Goal: Task Accomplishment & Management: Manage account settings

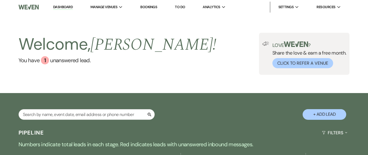
click at [57, 7] on link "Dashboard" at bounding box center [63, 7] width 20 height 5
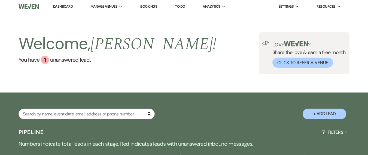
scroll to position [50, 0]
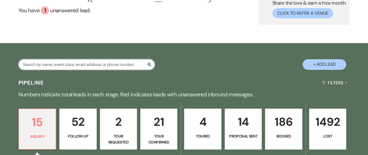
click at [67, 63] on input "text" at bounding box center [87, 64] width 136 height 11
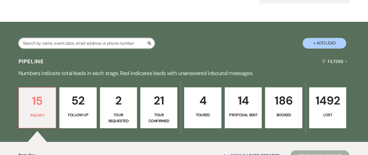
scroll to position [157, 0]
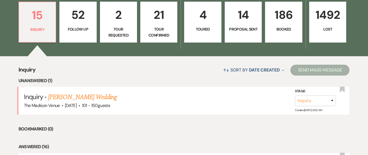
click at [114, 131] on li "Bookmarked (0)" at bounding box center [184, 128] width 331 height 7
click at [84, 100] on link "[PERSON_NAME] Wedding" at bounding box center [82, 97] width 69 height 10
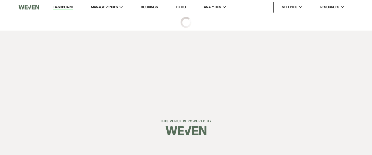
select select "2"
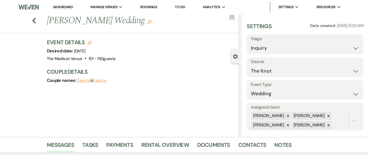
click at [146, 21] on h1 "[PERSON_NAME] Wedding Edit" at bounding box center [123, 20] width 152 height 13
click at [147, 22] on use "button" at bounding box center [149, 22] width 4 height 4
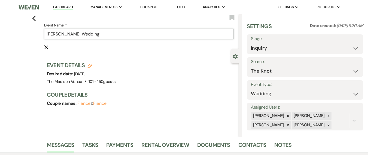
click at [139, 36] on input "Maeghan Borza's Wedding" at bounding box center [139, 34] width 190 height 11
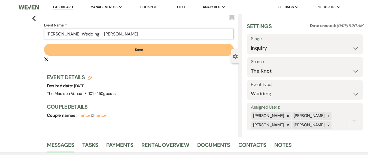
type input "[PERSON_NAME] Wedding - [PERSON_NAME]"
click at [139, 68] on div "Previous Event Name: * Maeghan Borza's Wedding - Daryl Save Cancel Edit Bookmar…" at bounding box center [119, 75] width 239 height 123
click at [138, 52] on button "Save" at bounding box center [139, 50] width 190 height 12
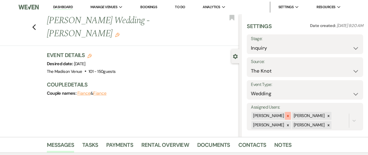
click at [286, 117] on icon at bounding box center [288, 116] width 4 height 4
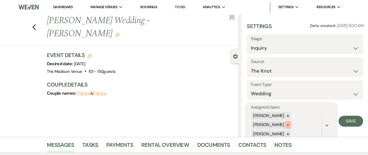
click at [287, 125] on icon at bounding box center [288, 125] width 2 height 2
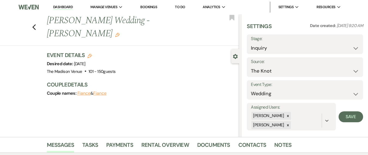
click at [287, 131] on div "Settings Date created: Sep 11, 2025, 9:20 AM Stage: Inquiry Follow Up Tour Requ…" at bounding box center [305, 75] width 126 height 123
click at [286, 126] on icon at bounding box center [288, 125] width 4 height 4
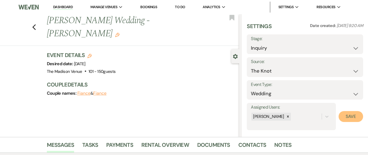
click at [345, 121] on button "Save" at bounding box center [351, 116] width 25 height 11
click at [161, 117] on div "Previous Maeghan Borza's Wedding - Daryl Edit Bookmark Gear Settings Settings D…" at bounding box center [119, 75] width 239 height 123
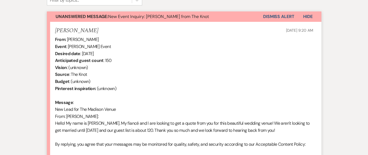
scroll to position [381, 0]
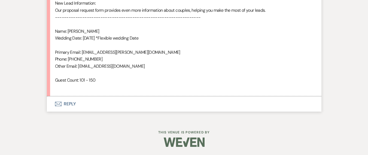
click at [70, 105] on button "Envelope Reply" at bounding box center [184, 103] width 275 height 15
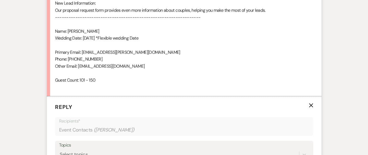
scroll to position [456, 0]
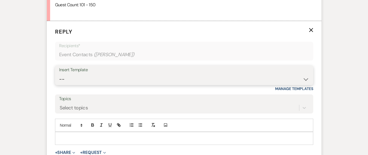
click at [86, 81] on select "-- Weven Planning Portal Introduction (Booked Events) Corporate Lead Follow Up …" at bounding box center [184, 79] width 250 height 11
select select "4626"
click at [59, 74] on select "-- Weven Planning Portal Introduction (Booked Events) Corporate Lead Follow Up …" at bounding box center [184, 79] width 250 height 11
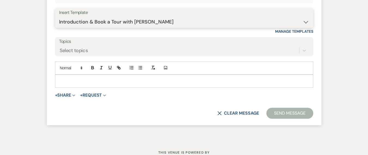
scroll to position [533, 0]
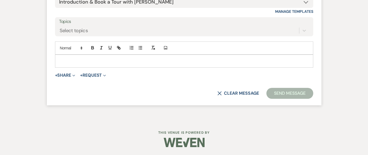
click at [67, 57] on div at bounding box center [184, 61] width 258 height 13
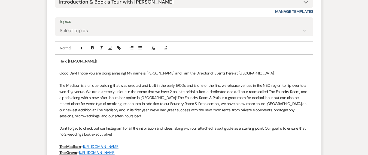
click at [278, 69] on p at bounding box center [184, 67] width 250 height 6
click at [276, 72] on p "Good Day! I hope you are doing amazing! My name is Daryl Licursi and I am the D…" at bounding box center [184, 73] width 250 height 6
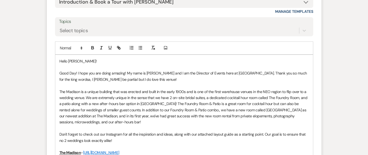
click at [110, 80] on p "Good Day! I hope you are doing amazing! My name is Daryl Licursi and I am the D…" at bounding box center [184, 76] width 250 height 12
click at [86, 81] on p "Good Day! I hope you are doing amazing! My name is Daryl Licursi and I am the D…" at bounding box center [184, 76] width 250 height 12
click at [78, 79] on p "Good Day! I hope you are doing amazing! My name is Daryl Licursi and I am the D…" at bounding box center [184, 76] width 250 height 12
click at [65, 80] on p "Good Day! I hope you are doing amazing! My name is Daryl Licursi and I am the D…" at bounding box center [184, 76] width 250 height 12
click at [176, 83] on p at bounding box center [184, 85] width 250 height 6
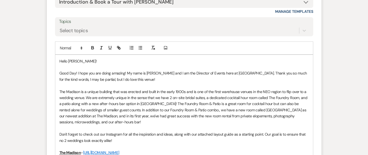
click at [170, 73] on p "Good Day! I hope you are doing amazing! My name is Daryl Licursi and I am the D…" at bounding box center [184, 76] width 250 height 12
click at [73, 104] on p "The Madison is a unique building that was erected and built in the early 1900s …" at bounding box center [184, 107] width 250 height 37
click at [188, 112] on p "The Madison is a unique building that was erected and built in the early 1900s …" at bounding box center [184, 107] width 250 height 37
click at [256, 104] on p "The Madison is a unique building that was erected and built in the early 1900s …" at bounding box center [184, 107] width 250 height 37
click at [285, 94] on p "The Madison is a unique building that was erected and built in the early 1900s …" at bounding box center [184, 107] width 250 height 37
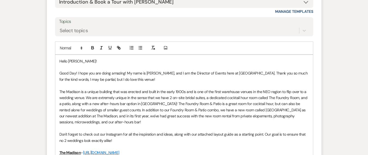
click at [158, 81] on p "Good Day! I hope you are doing amazing! My name is Daryl Licursi, and I am the …" at bounding box center [184, 76] width 250 height 12
click at [70, 80] on p "Good Day! I hope you are doing amazing! My name is Daryl Licursi, and I am the …" at bounding box center [184, 76] width 250 height 12
click at [149, 81] on p "Good Day! I hope you are doing amazing! My name is Daryl Licursi, and I am the …" at bounding box center [184, 76] width 250 height 12
click at [191, 80] on p "Good Day! I hope you are doing amazing! My name is Daryl Licursi, and I am the …" at bounding box center [184, 76] width 250 height 12
click at [0, 0] on div "summer" at bounding box center [0, 0] width 0 height 0
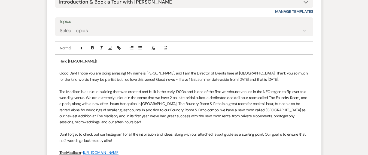
click at [287, 79] on p "Good Day! I hope you are doing amazing! My name is Daryl Licursi, and I am the …" at bounding box center [184, 76] width 250 height 12
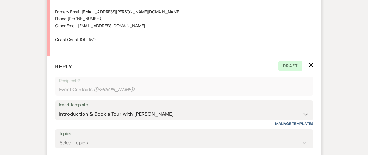
scroll to position [539, 0]
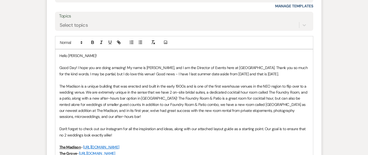
click at [276, 74] on p "Good Day! I hope you are doing amazing! My name is Daryl Licursi, and I am the …" at bounding box center [184, 71] width 250 height 12
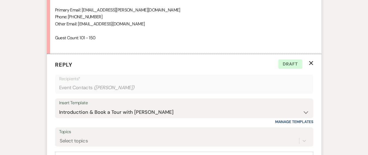
scroll to position [500, 0]
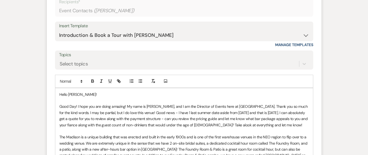
click at [237, 122] on p "Good Day! I hope you are doing amazing! My name is Daryl Licursi, and I am the …" at bounding box center [184, 115] width 250 height 25
click at [231, 124] on p "Good Day! I hope you are doing amazing! My name is Daryl Licursi, and I am the …" at bounding box center [184, 115] width 250 height 25
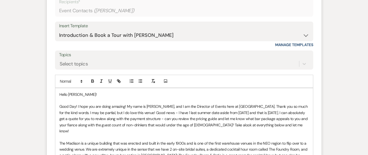
click at [282, 123] on p "Good Day! I hope you are doing amazing! My name is Daryl Licursi, and I am the …" at bounding box center [184, 118] width 250 height 31
click at [202, 126] on p "Good Day! I hope you are doing amazing! My name is Daryl Licursi, and I am the …" at bounding box center [184, 118] width 250 height 31
click at [160, 125] on p "Good Day! I hope you are doing amazing! My name is Daryl Licursi, and I am the …" at bounding box center [184, 118] width 250 height 31
click at [80, 127] on p "Good Day! I hope you are doing amazing! My name is Daryl Licursi, and I am the …" at bounding box center [184, 118] width 250 height 31
click at [61, 122] on p "Good Day! I hope you are doing amazing! My name is Daryl Licursi, and I am the …" at bounding box center [184, 118] width 250 height 31
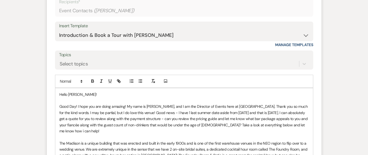
click at [75, 134] on p at bounding box center [184, 137] width 250 height 6
click at [253, 134] on p at bounding box center [184, 137] width 250 height 6
click at [289, 123] on p "Good Day! I hope you are doing amazing! My name is Daryl Licursi, and I am the …" at bounding box center [184, 118] width 250 height 31
click at [291, 134] on p at bounding box center [184, 137] width 250 height 6
click at [291, 125] on p "Good Day! I hope you are doing amazing! My name is Daryl Licursi, and I am the …" at bounding box center [184, 118] width 250 height 31
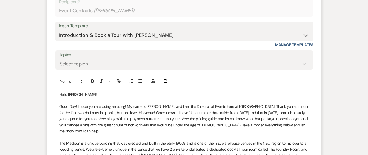
click at [0, 0] on span "I can" at bounding box center [0, 0] width 0 height 0
click at [66, 116] on p "Good Day! I hope you are doing amazing! My name is Daryl Licursi, and I am the …" at bounding box center [184, 118] width 250 height 31
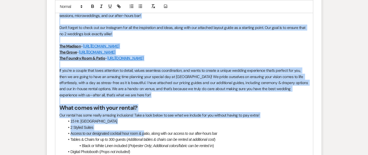
drag, startPoint x: 60, startPoint y: 94, endPoint x: 146, endPoint y: 128, distance: 92.2
click at [146, 128] on div "Hello Maeghan! Good Day! I hope you are doing amazing! My name is Daryl Licursi…" at bounding box center [184, 130] width 258 height 401
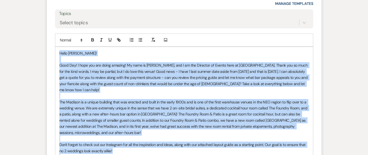
click at [71, 70] on p "Good Day! I hope you are doing amazing! My name is Daryl Licursi, and I am the …" at bounding box center [184, 77] width 250 height 31
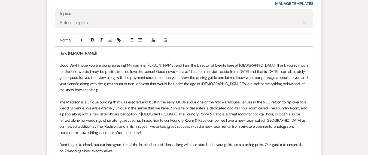
click at [73, 65] on p "Good Day! I hope you are doing amazing! My name is Daryl Licursi, and I am the …" at bounding box center [184, 77] width 250 height 31
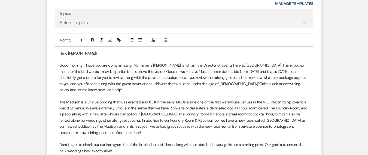
click at [72, 69] on p "Good morning! I hope you are doing amazing! My name is Daryl Licursi, and I am …" at bounding box center [184, 77] width 250 height 31
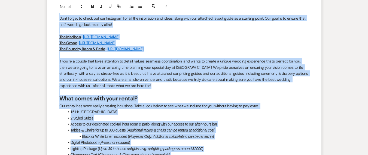
scroll to position [908, 0]
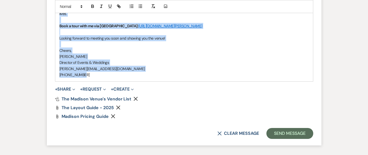
drag, startPoint x: 58, startPoint y: 52, endPoint x: 154, endPoint y: 98, distance: 106.5
copy div "Hello Maeghan! Good morning! I hope you are doing amazing! My name is Daryl Lic…"
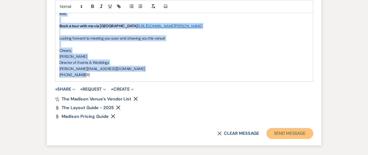
click at [289, 136] on button "Send Message" at bounding box center [290, 133] width 47 height 11
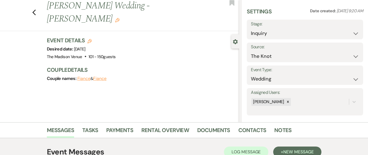
scroll to position [0, 0]
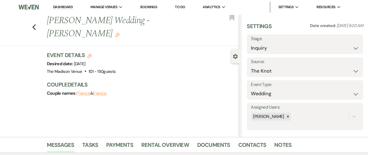
click at [249, 45] on div "Stage: Inquiry Follow Up Tour Requested Tour Confirmed Toured Proposal Sent Boo…" at bounding box center [305, 44] width 116 height 20
click at [254, 47] on select "Inquiry Follow Up Tour Requested Tour Confirmed Toured Proposal Sent Booked Lost" at bounding box center [305, 48] width 108 height 11
select select "9"
click at [251, 43] on select "Inquiry Follow Up Tour Requested Tour Confirmed Toured Proposal Sent Booked Lost" at bounding box center [305, 48] width 108 height 11
click at [347, 46] on button "Save" at bounding box center [351, 44] width 24 height 11
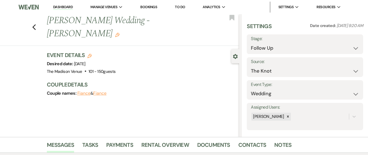
click at [103, 99] on div "Previous Maeghan Borza's Wedding - Daryl Edit Bookmark Gear Settings Settings D…" at bounding box center [119, 75] width 239 height 123
click at [32, 23] on div "Previous Maeghan Borza's Wedding - Daryl Edit Bookmark" at bounding box center [118, 30] width 242 height 32
click at [36, 24] on icon "Previous" at bounding box center [34, 27] width 4 height 7
select select "9"
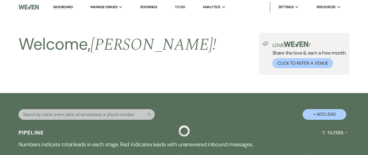
scroll to position [157, 0]
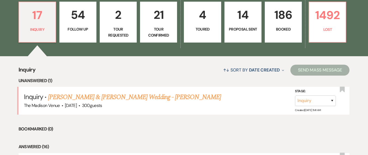
click at [134, 69] on div "↑↓ Sort By Date Created Expand Send Mass Message" at bounding box center [192, 70] width 314 height 14
click at [293, 25] on link "186 Booked" at bounding box center [283, 22] width 37 height 41
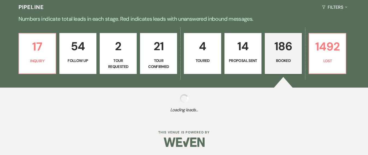
scroll to position [125, 0]
click at [324, 44] on p "1492" at bounding box center [328, 46] width 30 height 18
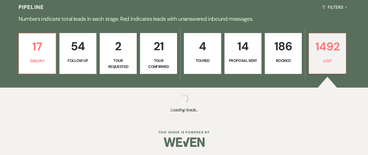
select select "8"
select select "5"
select select "8"
select select "11"
select select "8"
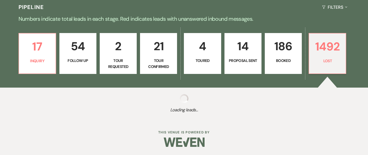
select select "11"
select select "8"
select select "7"
select select "8"
select select "6"
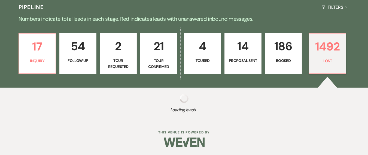
select select "8"
select select "1"
select select "8"
select select "1"
select select "8"
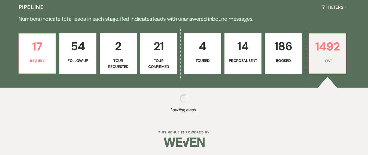
select select "5"
select select "8"
select select "10"
select select "8"
select select "1"
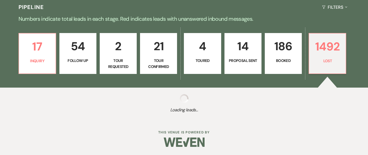
select select "8"
select select "7"
select select "8"
select select "10"
select select "8"
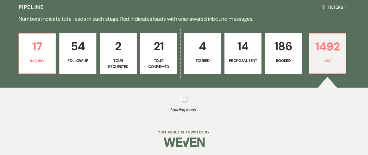
select select "6"
select select "8"
select select "5"
select select "8"
select select "10"
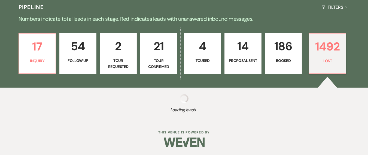
select select "8"
select select "5"
select select "8"
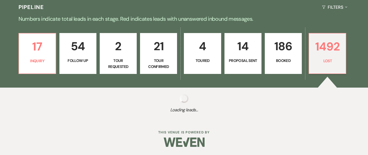
select select "5"
select select "8"
select select "5"
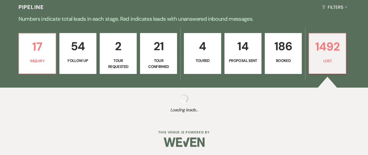
select select "8"
select select "5"
select select "8"
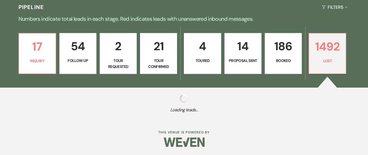
select select "6"
select select "8"
select select "5"
select select "8"
select select "5"
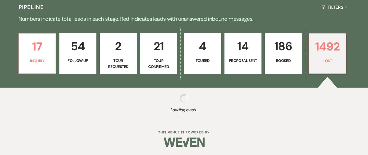
select select "8"
select select "5"
select select "8"
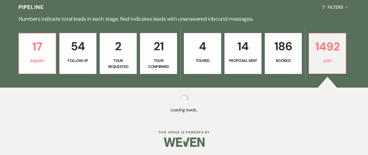
select select "10"
select select "8"
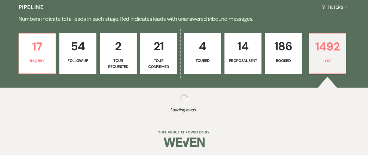
select select "8"
select select "5"
select select "8"
select select "5"
select select "8"
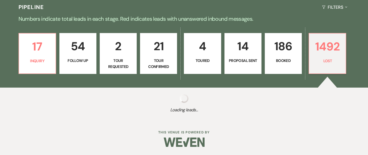
select select "5"
select select "8"
select select "5"
select select "8"
select select "7"
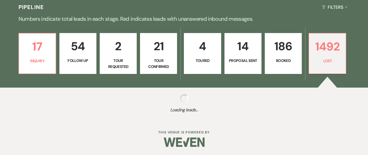
select select "8"
select select "5"
select select "8"
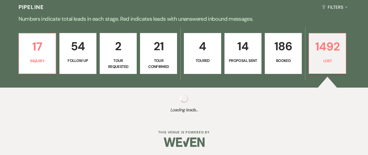
select select "10"
select select "8"
select select "6"
select select "8"
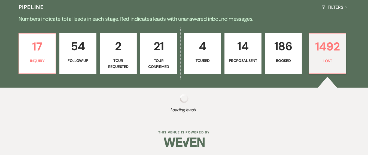
select select "8"
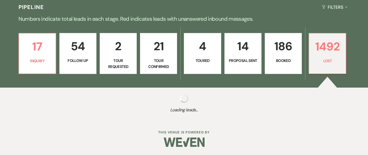
select select "5"
select select "8"
select select "10"
select select "8"
select select "5"
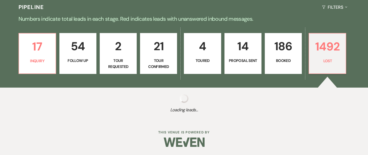
select select "8"
select select "5"
select select "8"
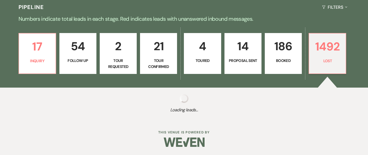
select select "5"
select select "8"
select select "5"
select select "8"
select select "5"
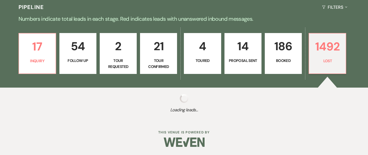
select select "8"
select select "5"
select select "8"
select select "10"
select select "8"
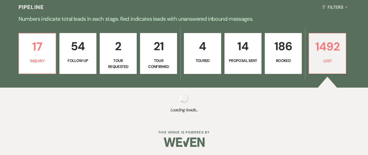
select select "8"
select select "10"
select select "8"
select select "5"
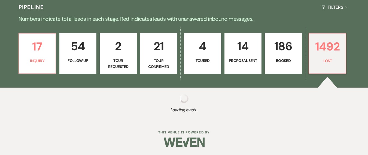
select select "8"
select select "6"
select select "8"
select select "5"
select select "8"
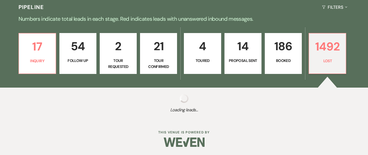
select select "1"
select select "8"
select select "5"
select select "8"
select select "7"
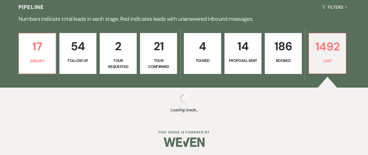
select select "8"
select select "5"
select select "8"
select select "6"
select select "8"
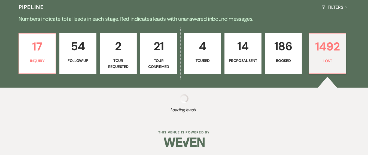
select select "6"
select select "8"
select select "5"
select select "8"
select select "5"
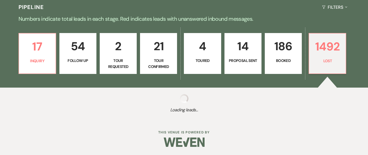
select select "8"
select select "5"
select select "8"
select select "5"
select select "8"
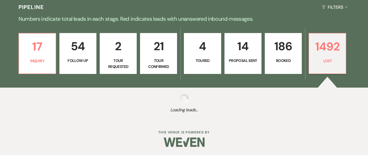
select select "5"
select select "8"
select select "6"
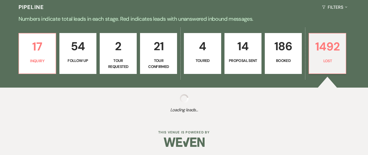
select select "8"
select select "5"
select select "8"
select select "5"
select select "8"
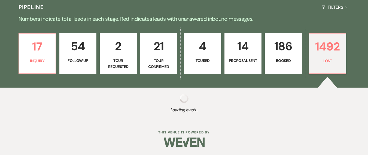
select select "10"
select select "8"
select select "5"
select select "8"
select select "5"
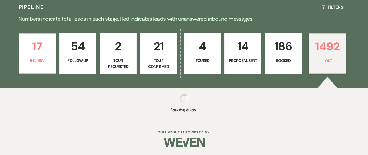
select select "8"
select select "5"
select select "8"
select select "1"
select select "8"
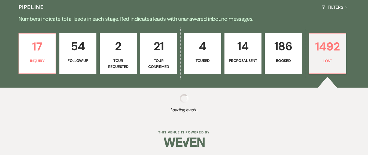
select select "1"
select select "8"
select select "5"
select select "8"
select select "6"
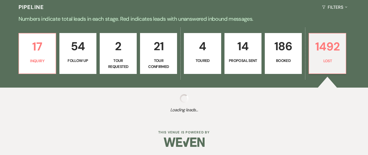
select select "8"
select select "10"
select select "8"
select select "5"
select select "8"
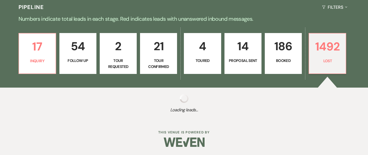
select select "6"
select select "8"
select select "5"
select select "8"
select select "6"
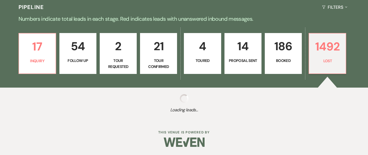
select select "8"
select select "5"
select select "8"
select select "5"
select select "8"
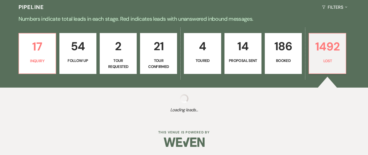
select select "5"
select select "8"
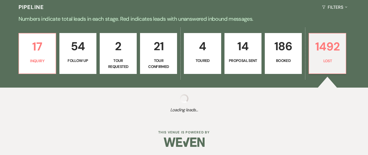
select select "8"
select select "7"
select select "8"
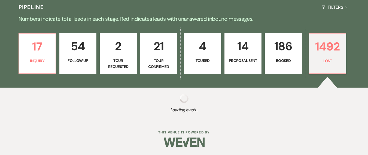
select select "5"
select select "8"
select select "5"
select select "8"
select select "5"
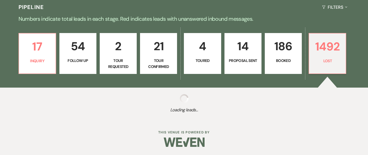
select select "8"
select select "5"
select select "8"
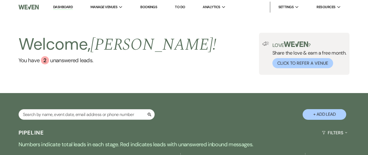
click at [62, 8] on link "Dashboard" at bounding box center [63, 7] width 20 height 5
click at [136, 81] on div "Welcome, Daryl ! You have 2 unanswered lead s . Love ? Share the love & earn a …" at bounding box center [184, 53] width 368 height 79
click at [73, 54] on h2 "Welcome, Daryl !" at bounding box center [118, 44] width 198 height 23
click at [73, 61] on link "You have 2 unanswered lead s ." at bounding box center [118, 60] width 198 height 8
click at [59, 8] on link "Dashboard" at bounding box center [63, 7] width 20 height 5
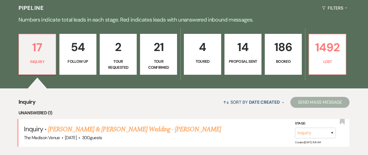
scroll to position [91, 0]
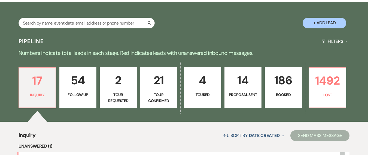
click at [81, 50] on p "Numbers indicate total leads in each stage. Red indicates leads with unanswered…" at bounding box center [184, 53] width 368 height 9
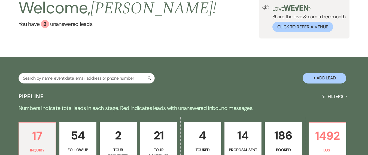
scroll to position [0, 0]
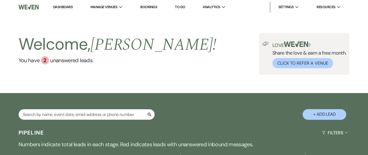
click at [61, 8] on link "Dashboard" at bounding box center [63, 7] width 20 height 5
click at [149, 79] on div "Welcome, Daryl ! You have 2 unanswered lead s . Love ? Share the love & earn a …" at bounding box center [184, 53] width 368 height 79
click at [71, 6] on link "Dashboard" at bounding box center [63, 7] width 20 height 5
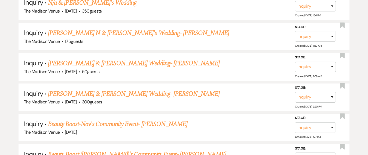
scroll to position [313, 0]
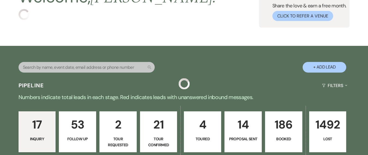
scroll to position [48, 0]
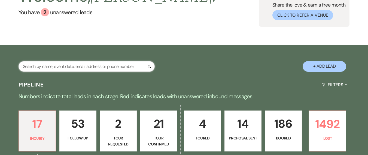
click at [58, 68] on input "text" at bounding box center [87, 66] width 136 height 11
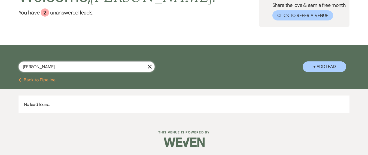
type input "yash"
select select "8"
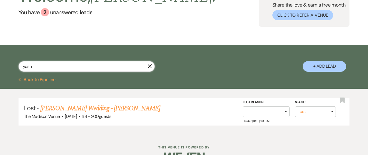
type input "yas"
select select "8"
select select "10"
select select "8"
select select "11"
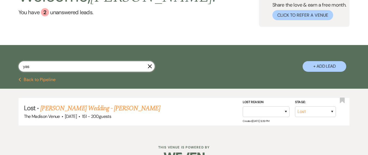
select select "8"
select select "5"
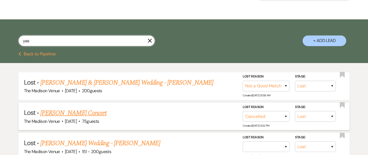
scroll to position [40, 0]
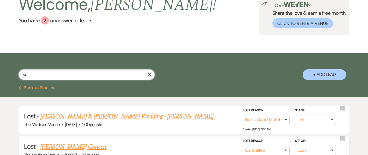
type input "y"
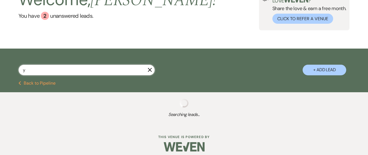
scroll to position [49, 0]
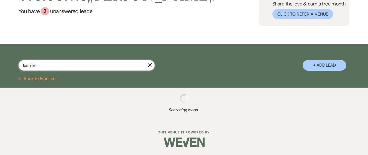
type input "fashion"
click at [51, 52] on div "fashion X + Add Lead" at bounding box center [184, 61] width 368 height 28
click at [46, 68] on input "fashion" at bounding box center [87, 65] width 136 height 11
select select "9"
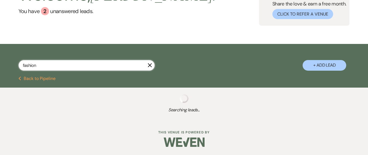
select select "9"
select select "8"
select select "3"
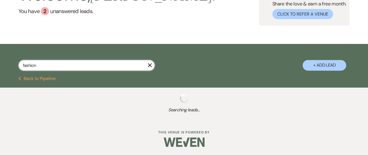
select select "9"
select select "8"
select select "6"
select select "4"
select select "5"
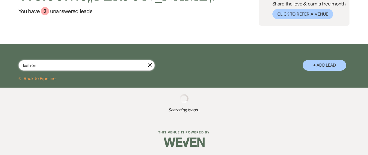
select select "4"
select select "2"
select select "4"
select select "8"
select select "5"
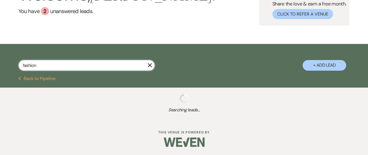
select select "9"
select select "2"
select select "9"
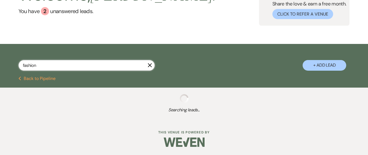
select select "8"
select select "1"
select select "8"
select select "7"
select select "9"
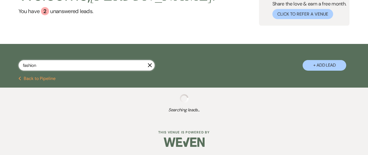
select select "8"
select select "10"
select select "9"
select select "4"
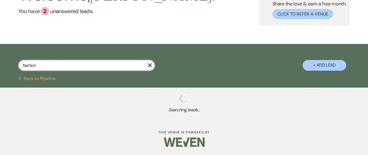
select select "9"
select select "8"
select select "6"
select select "9"
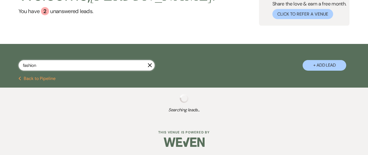
select select "9"
select select "5"
select select "9"
select select "8"
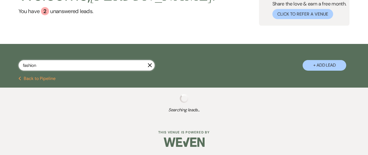
select select "5"
select select "8"
select select "10"
select select "4"
select select "8"
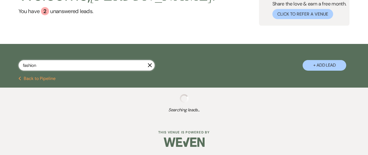
select select "8"
select select "9"
select select "4"
select select "8"
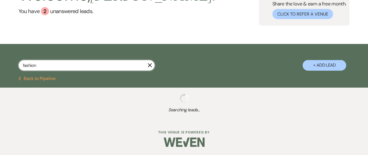
select select "5"
select select "9"
select select "4"
select select "9"
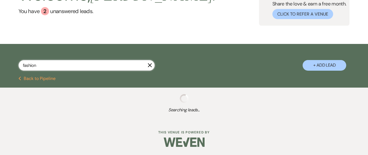
select select "9"
select select "8"
select select "5"
select select "8"
select select "4"
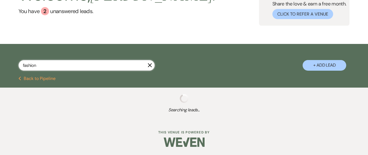
select select "8"
select select "9"
select select "8"
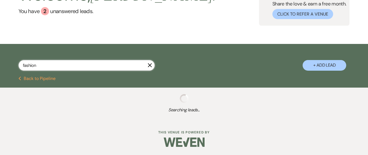
select select "5"
select select "8"
select select "6"
select select "8"
select select "5"
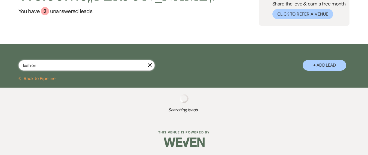
select select "8"
select select "9"
select select "8"
select select "5"
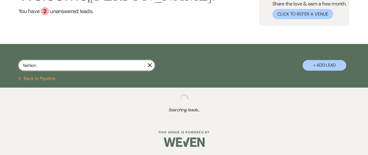
select select "8"
select select "10"
select select "5"
select select "8"
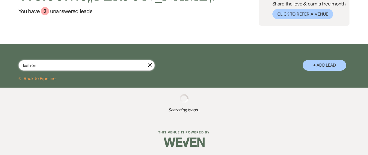
select select "8"
select select "9"
select select "6"
select select "9"
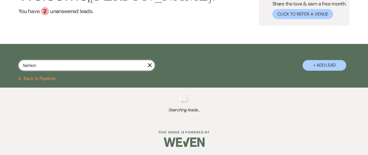
select select "4"
select select "8"
select select "5"
select select "8"
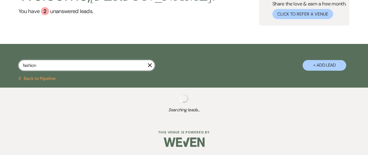
select select "5"
select select "8"
select select "5"
select select "8"
select select "7"
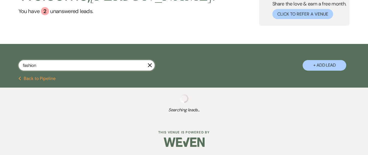
select select "8"
select select "5"
select select "8"
select select "9"
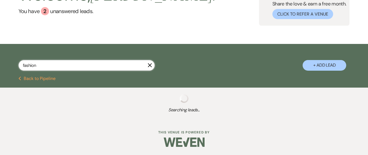
select select "8"
select select "10"
select select "8"
select select "6"
select select "9"
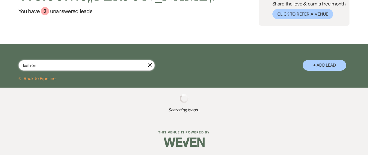
select select "8"
select select "9"
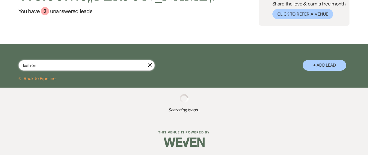
select select "9"
select select "8"
select select "5"
select select "8"
select select "10"
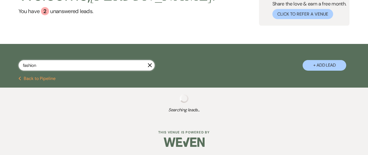
select select "9"
select select "6"
select select "8"
select select "4"
select select "8"
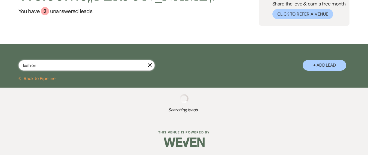
select select "4"
select select "8"
select select "4"
select select "8"
select select "4"
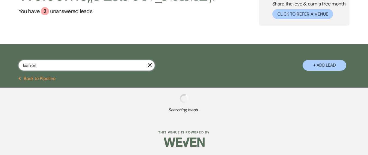
select select "8"
select select "4"
select select "8"
select select "4"
select select "8"
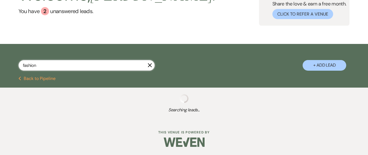
select select "4"
select select "8"
select select "4"
select select "8"
select select "4"
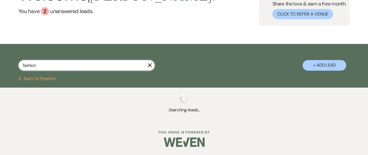
select select "8"
select select "4"
select select "8"
select select "4"
select select "8"
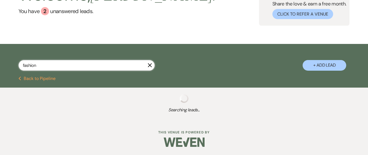
select select "4"
select select "8"
select select "4"
select select "8"
select select "4"
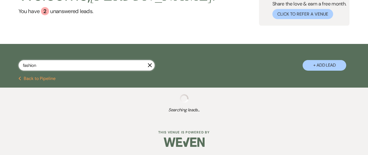
select select "8"
select select "4"
select select "8"
select select "4"
select select "8"
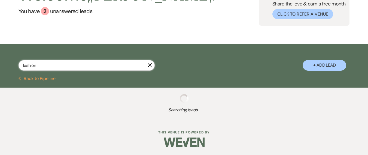
select select "4"
select select "8"
select select "4"
select select "8"
select select "4"
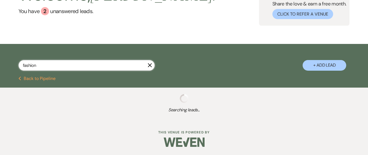
select select "8"
select select "4"
select select "8"
select select "4"
select select "8"
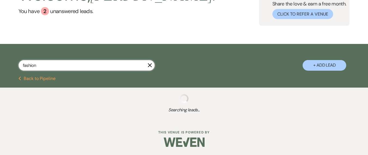
select select "4"
select select "8"
select select "9"
select select "8"
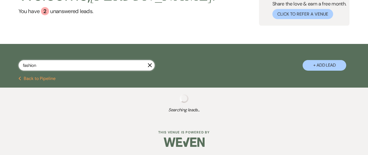
select select "5"
select select "8"
select select "5"
select select "8"
select select "5"
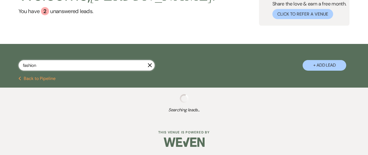
select select "9"
select select "6"
select select "8"
select select "10"
select select "8"
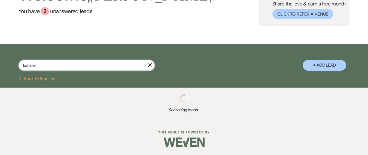
select select "8"
select select "6"
select select "8"
select select "10"
select select "8"
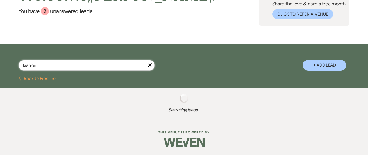
select select "5"
select select "8"
select select "6"
select select "8"
select select "4"
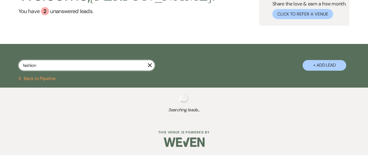
select select "8"
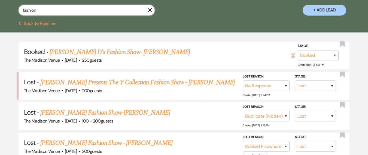
scroll to position [160, 0]
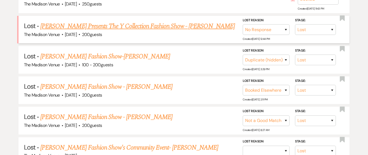
click at [118, 32] on div "The Madison Venue · [DATE] · 200 guests" at bounding box center [184, 34] width 321 height 7
click at [119, 29] on link "[PERSON_NAME] Presents The Y Collection Fashion Show - [PERSON_NAME]" at bounding box center [137, 26] width 195 height 10
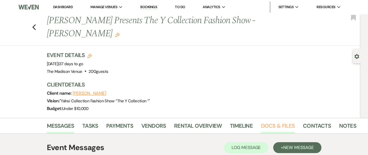
click at [262, 121] on link "Docs & Files" at bounding box center [278, 127] width 34 height 12
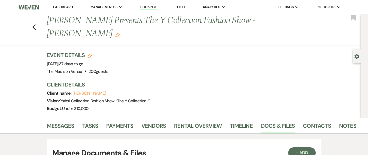
click at [357, 56] on icon "Gear" at bounding box center [357, 56] width 5 height 5
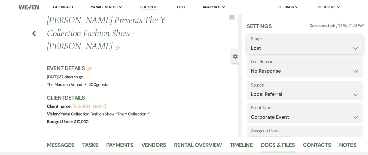
click at [292, 47] on select "Booked Lost" at bounding box center [305, 48] width 108 height 11
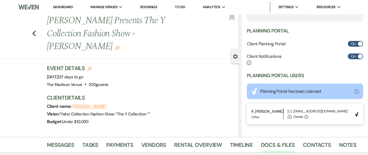
scroll to position [171, 0]
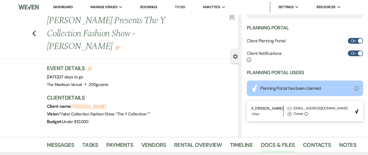
click at [217, 121] on div "Previous Yahsi Presents The Y Collection Fashion Show - [PERSON_NAME] Edit Book…" at bounding box center [119, 75] width 239 height 123
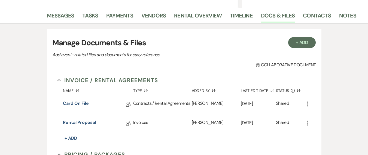
scroll to position [241, 0]
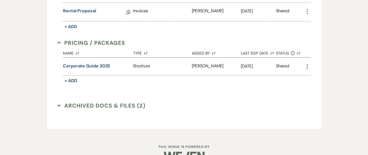
click at [22, 83] on div "Messages Tasks Payments Vendors Rental Overview Timeline Docs & Files Contacts …" at bounding box center [184, 15] width 368 height 238
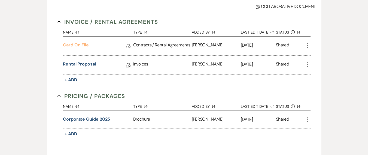
scroll to position [0, 0]
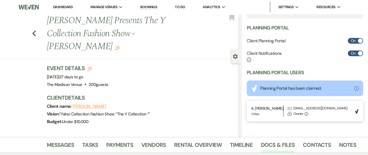
click at [59, 5] on link "Dashboard" at bounding box center [63, 7] width 20 height 5
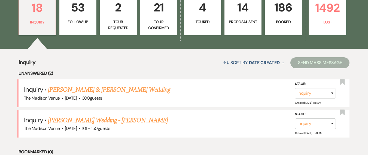
scroll to position [214, 0]
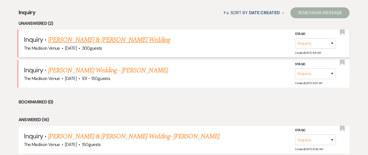
click at [100, 42] on link "[PERSON_NAME] & [PERSON_NAME] Wedding" at bounding box center [109, 40] width 122 height 10
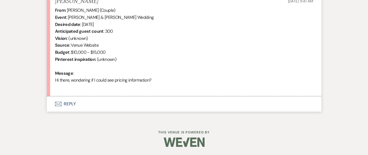
scroll to position [57, 0]
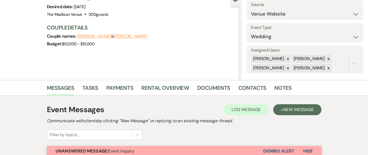
click at [165, 62] on div "Previous [PERSON_NAME] & [PERSON_NAME] Wedding Edit Bookmark Gear Settings Sett…" at bounding box center [119, 18] width 239 height 123
click at [286, 60] on icon at bounding box center [288, 59] width 4 height 4
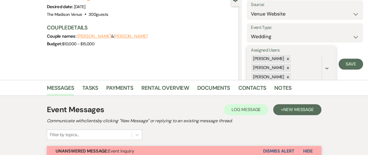
click at [275, 58] on div "[PERSON_NAME]" at bounding box center [269, 59] width 34 height 8
click at [286, 58] on icon at bounding box center [288, 59] width 4 height 4
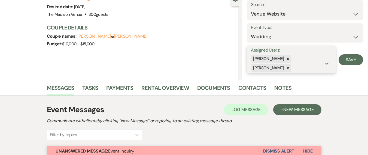
click at [282, 60] on div "[PERSON_NAME]" at bounding box center [269, 59] width 34 height 8
click at [282, 57] on div "[PERSON_NAME]" at bounding box center [269, 59] width 34 height 8
click at [287, 59] on icon at bounding box center [288, 59] width 2 height 2
click at [360, 62] on div "Settings Date created: [DATE] 11:41 AM Stage: Inquiry Follow Up Tour Requested …" at bounding box center [305, 18] width 126 height 123
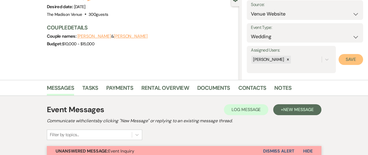
click at [351, 62] on button "Save" at bounding box center [351, 59] width 25 height 11
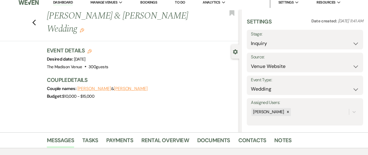
click at [84, 30] on use "button" at bounding box center [82, 30] width 4 height 4
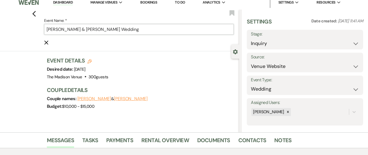
click at [140, 30] on input "[PERSON_NAME] & [PERSON_NAME] Wedding" at bounding box center [139, 29] width 190 height 11
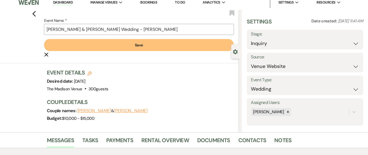
click at [144, 31] on input "[PERSON_NAME] & [PERSON_NAME] Wedding - [PERSON_NAME]" at bounding box center [139, 29] width 190 height 11
click at [149, 54] on form "Event Name: * [PERSON_NAME] & [PERSON_NAME] Wedding - [PERSON_NAME] Save Cancel…" at bounding box center [139, 37] width 190 height 40
click at [111, 46] on button "Save" at bounding box center [139, 45] width 190 height 12
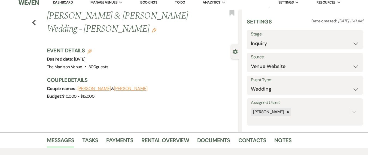
click at [64, 2] on link "Dashboard" at bounding box center [63, 2] width 20 height 5
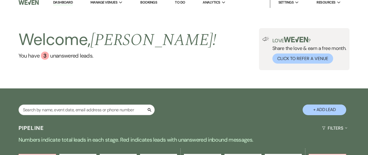
click at [196, 78] on div "Welcome, [PERSON_NAME] ! You have 3 unanswered lead s . Love ? Share the love &…" at bounding box center [184, 49] width 368 height 79
